Goal: Task Accomplishment & Management: Use online tool/utility

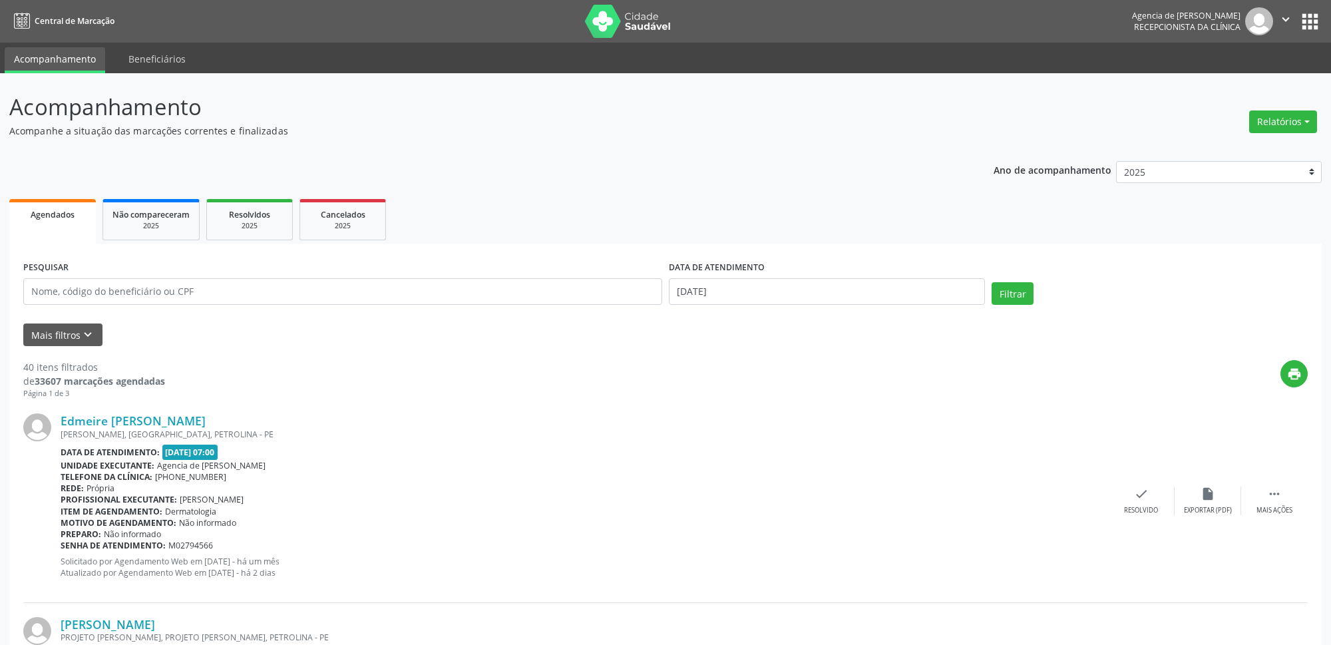
click at [1276, 119] on button "Relatórios" at bounding box center [1283, 121] width 68 height 23
click at [1228, 148] on link "Agendamentos" at bounding box center [1232, 151] width 143 height 19
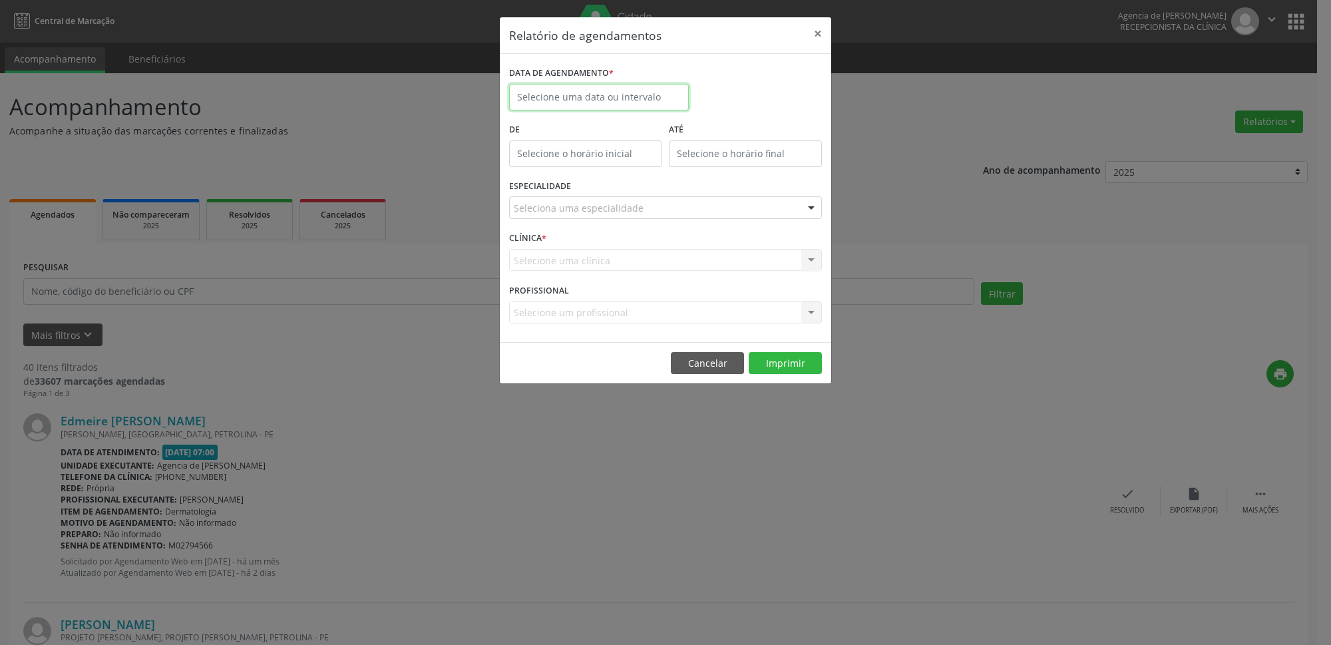
click at [619, 99] on input "text" at bounding box center [599, 97] width 180 height 27
click at [579, 220] on span "12" at bounding box center [582, 220] width 26 height 26
type input "[DATE]"
click at [579, 220] on span "12" at bounding box center [582, 220] width 26 height 26
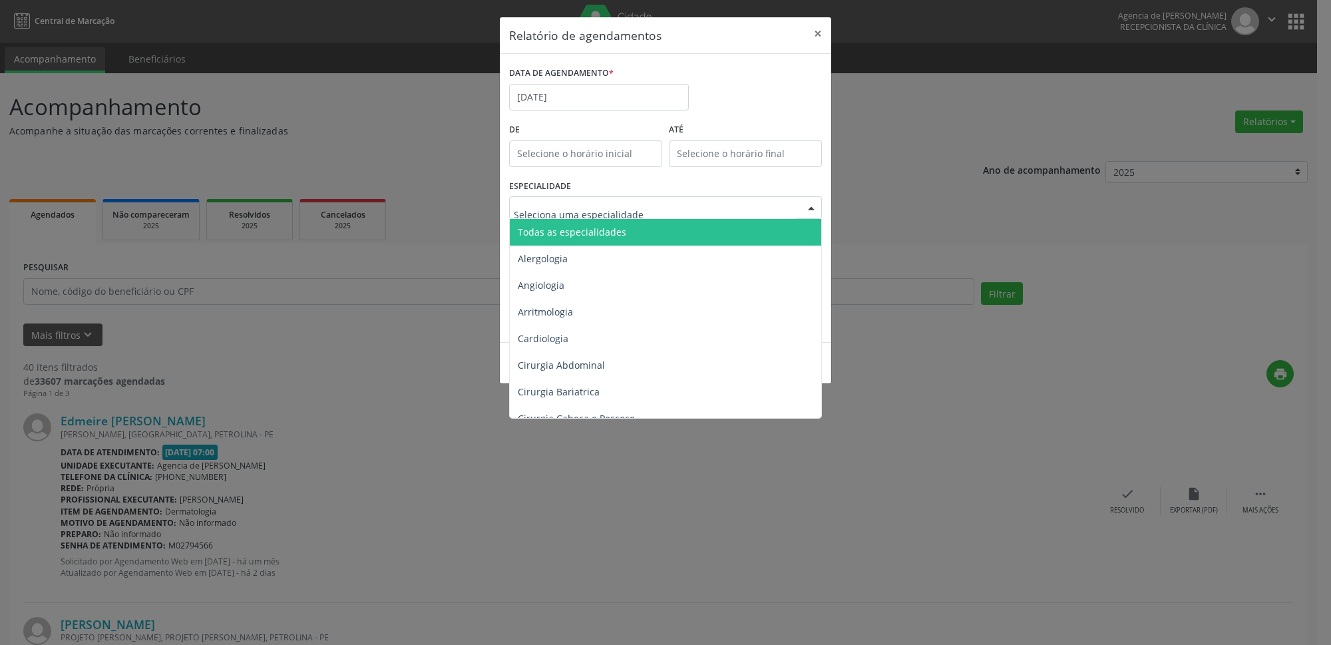
click at [595, 230] on span "Todas as especialidades" at bounding box center [572, 232] width 108 height 13
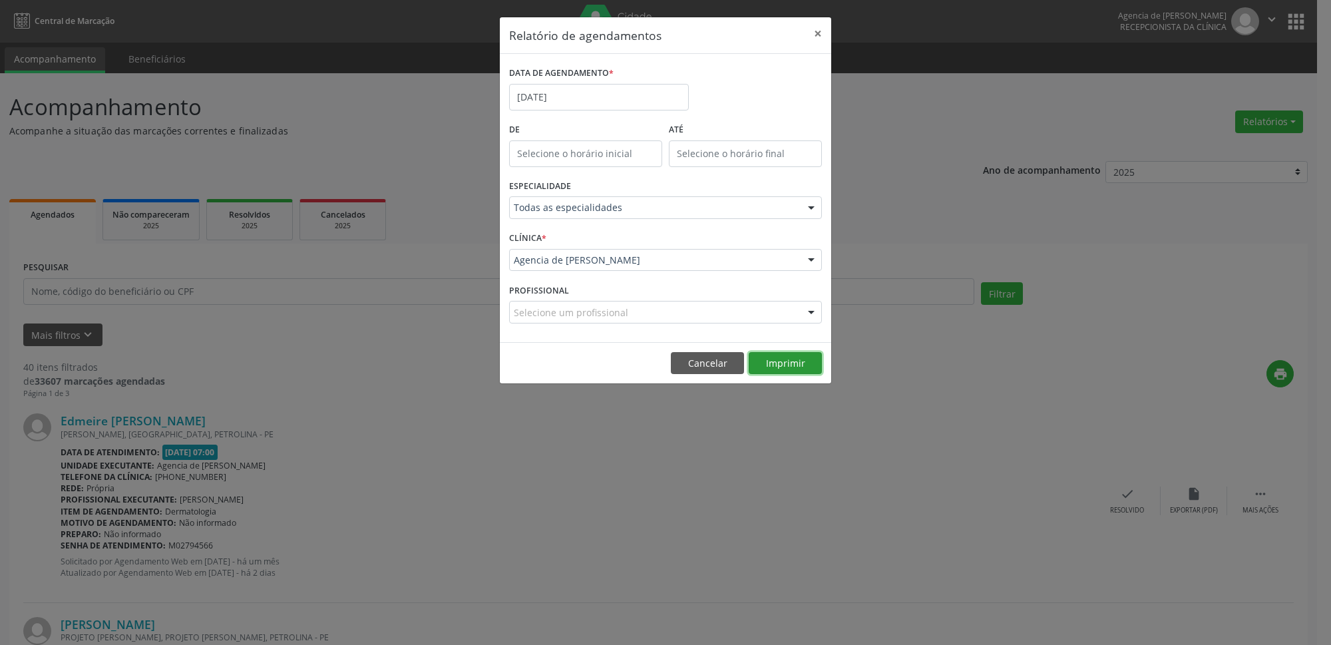
click at [776, 357] on button "Imprimir" at bounding box center [784, 363] width 73 height 23
click at [812, 40] on button "×" at bounding box center [817, 33] width 27 height 33
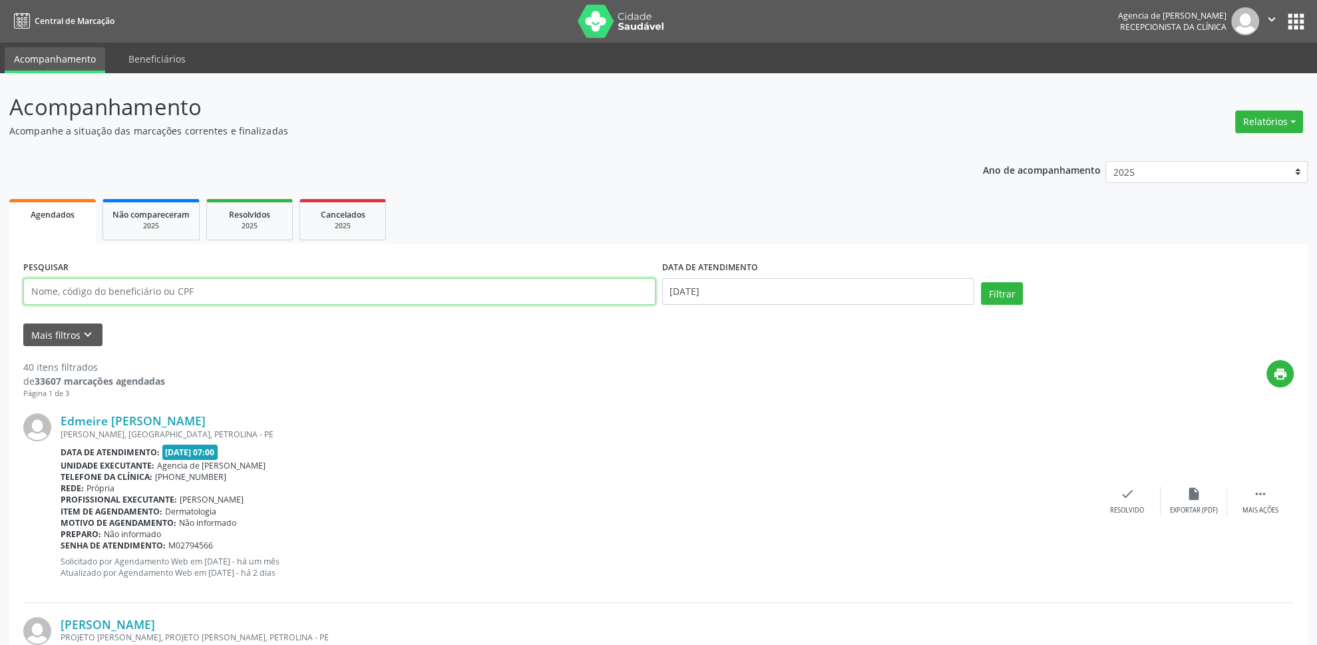
click at [375, 300] on input "text" at bounding box center [339, 291] width 632 height 27
paste input "160.385.925-04"
type input "160.385.925-04"
click at [752, 279] on input "[DATE]" at bounding box center [818, 291] width 313 height 27
click at [822, 356] on span "1" at bounding box center [823, 361] width 26 height 26
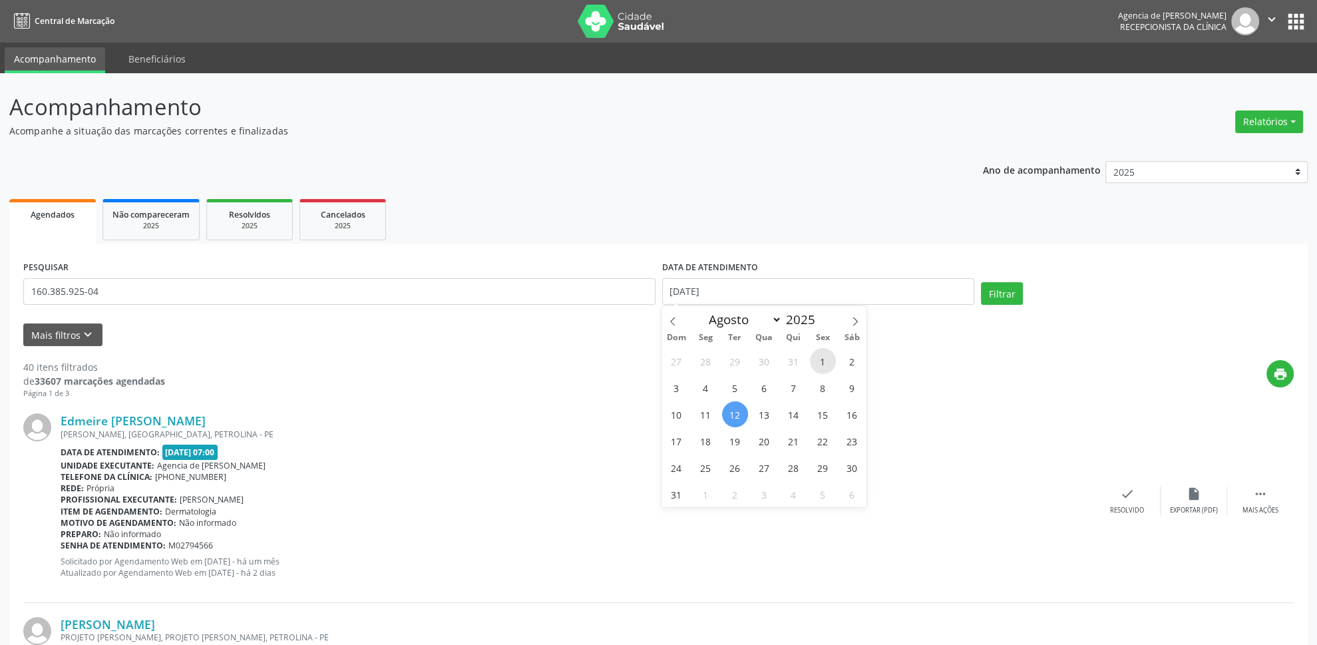
type input "[DATE]"
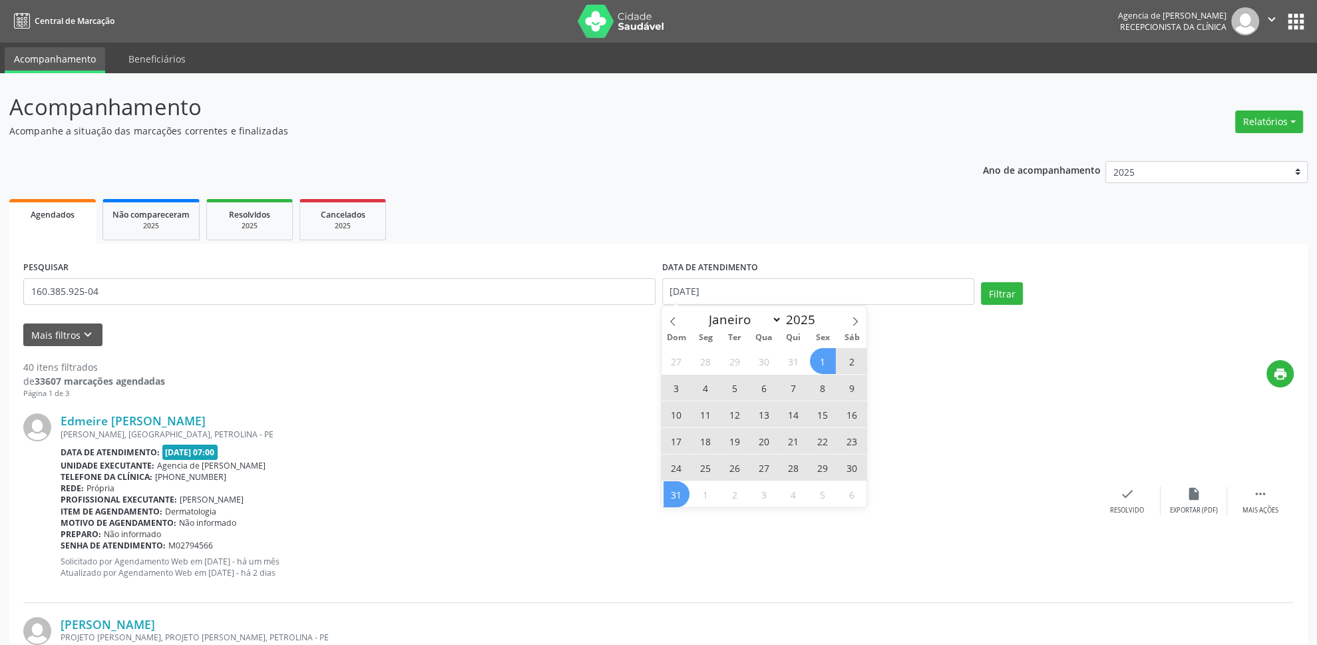
click at [678, 502] on span "31" at bounding box center [676, 494] width 26 height 26
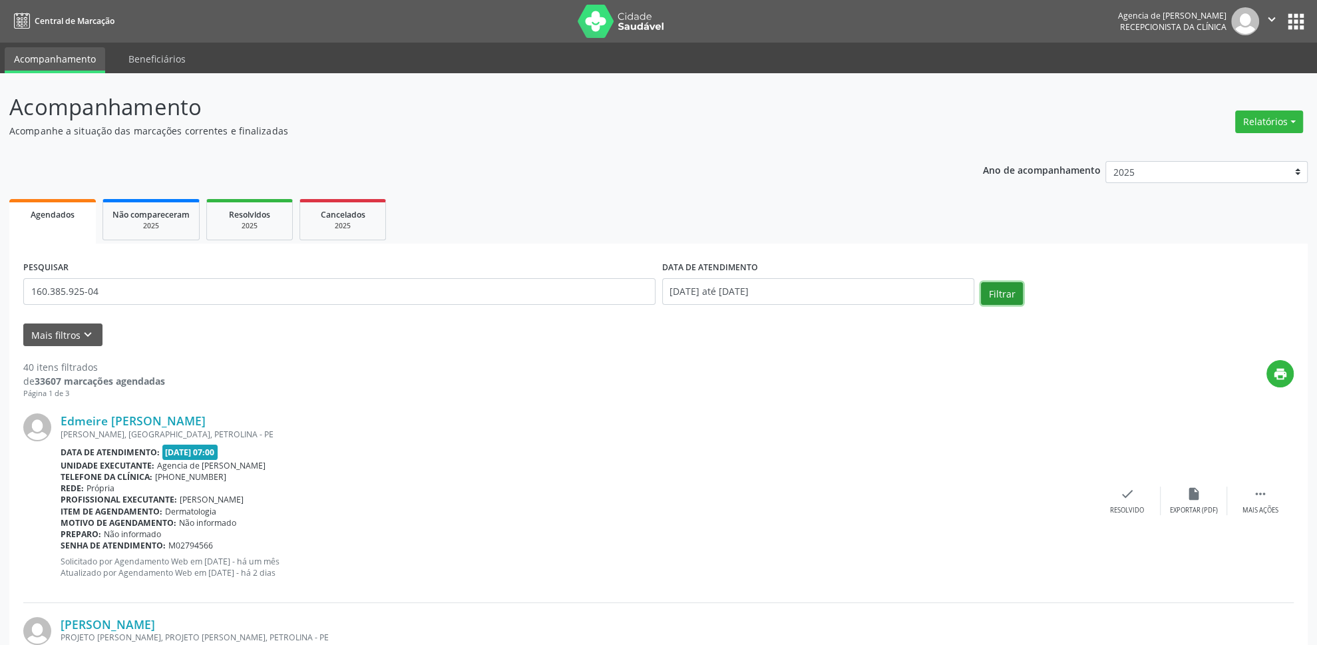
click at [1012, 300] on button "Filtrar" at bounding box center [1002, 293] width 42 height 23
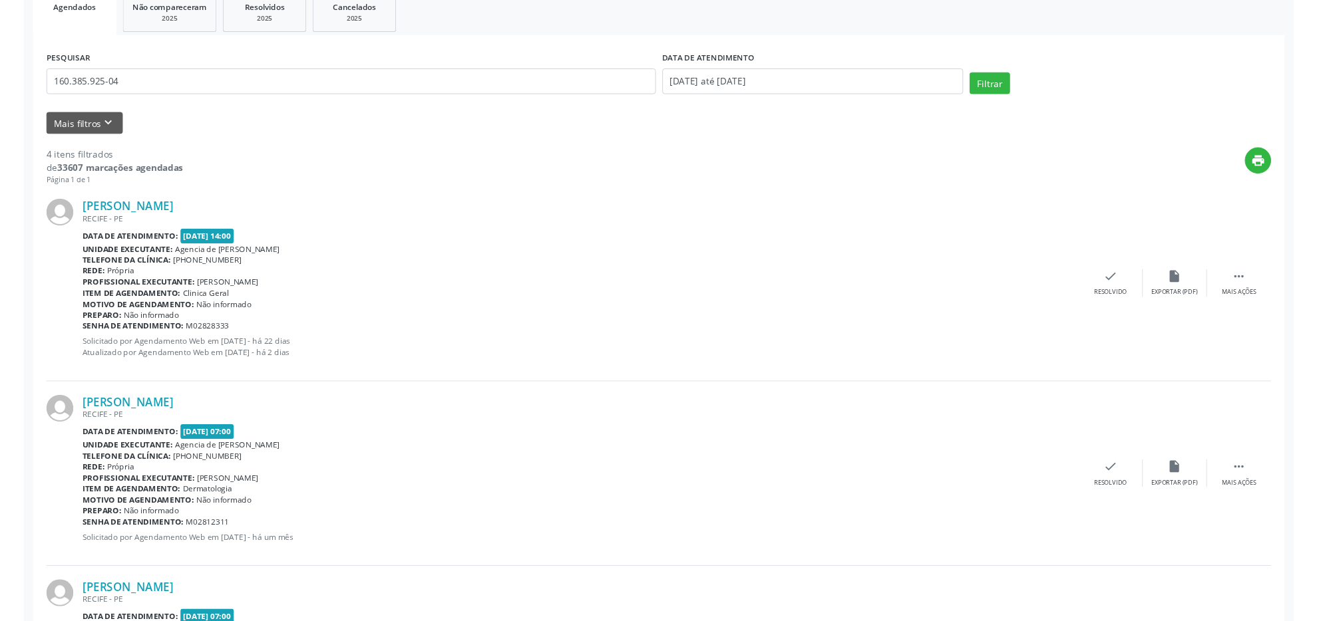
scroll to position [277, 0]
